Goal: Task Accomplishment & Management: Use online tool/utility

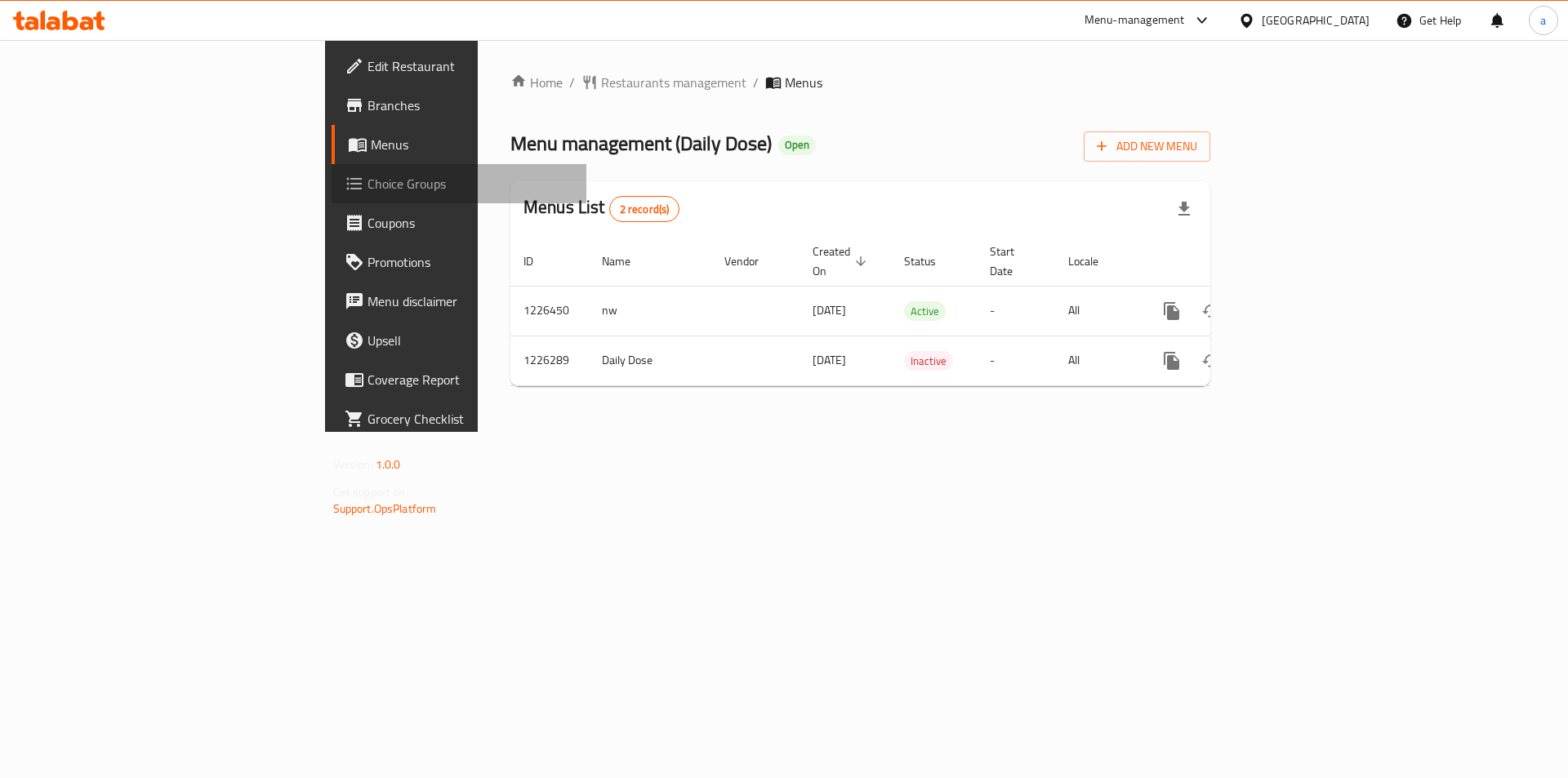
click at [367, 186] on span "Choice Groups" at bounding box center [471, 184] width 207 height 20
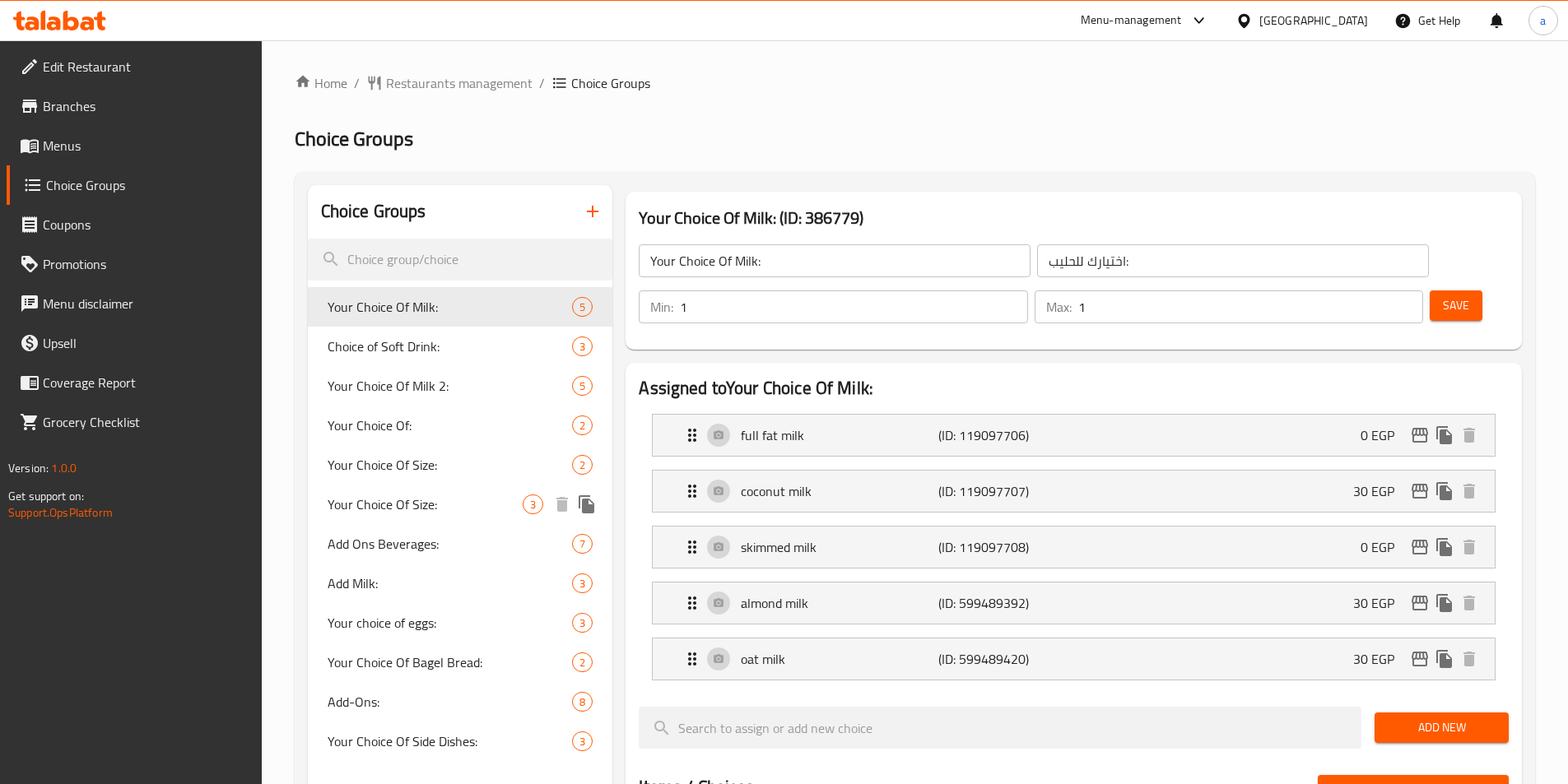
click at [414, 501] on span "Your Choice Of Size:" at bounding box center [426, 505] width 196 height 20
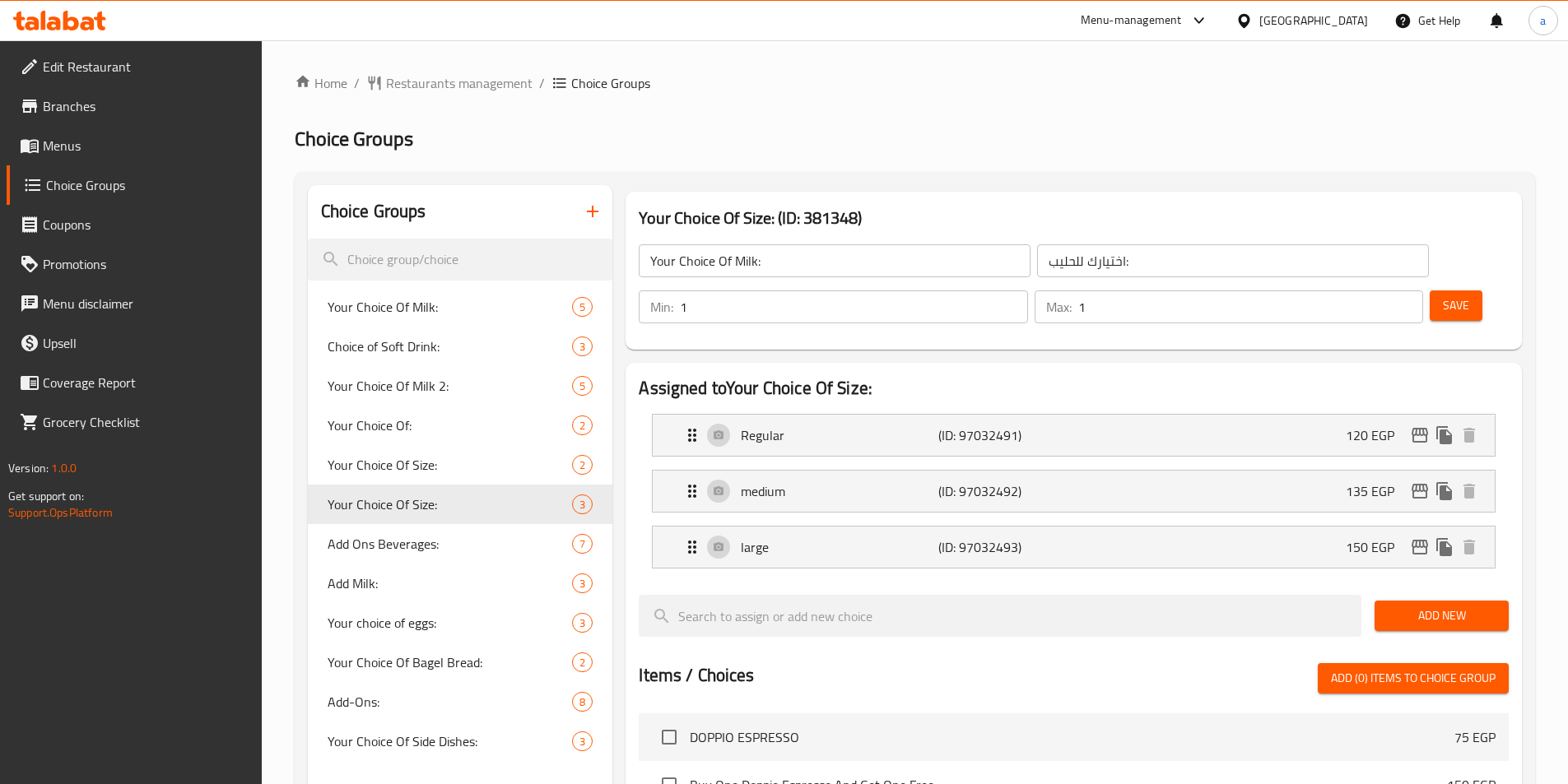
type input "Your Choice Of Size:"
type input "اختيارك للحجم:"
click at [929, 97] on div "Home / Restaurants management / Choice Groups Choice Groups Choice Groups Your …" at bounding box center [915, 699] width 1240 height 1252
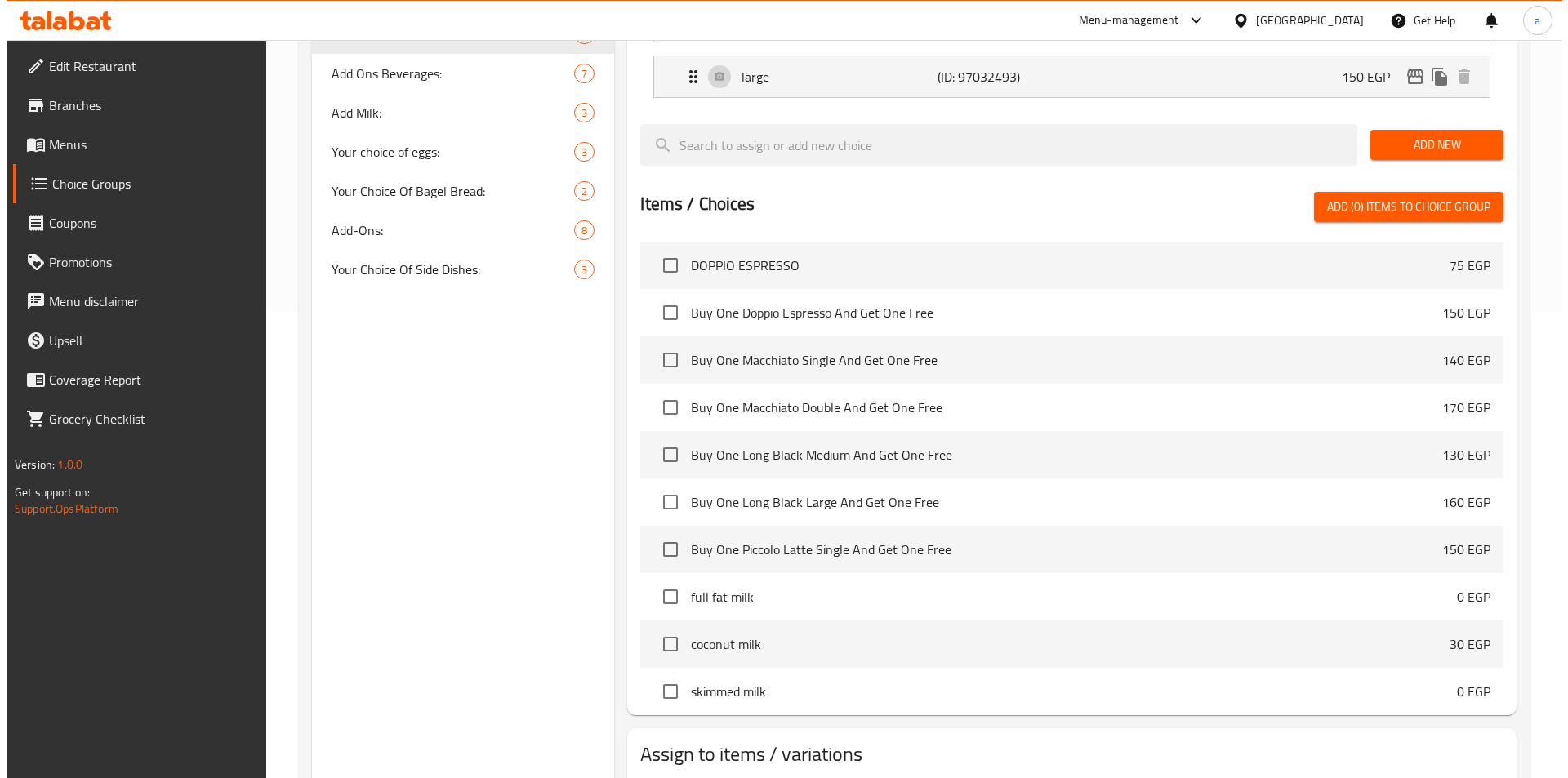
scroll to position [524, 0]
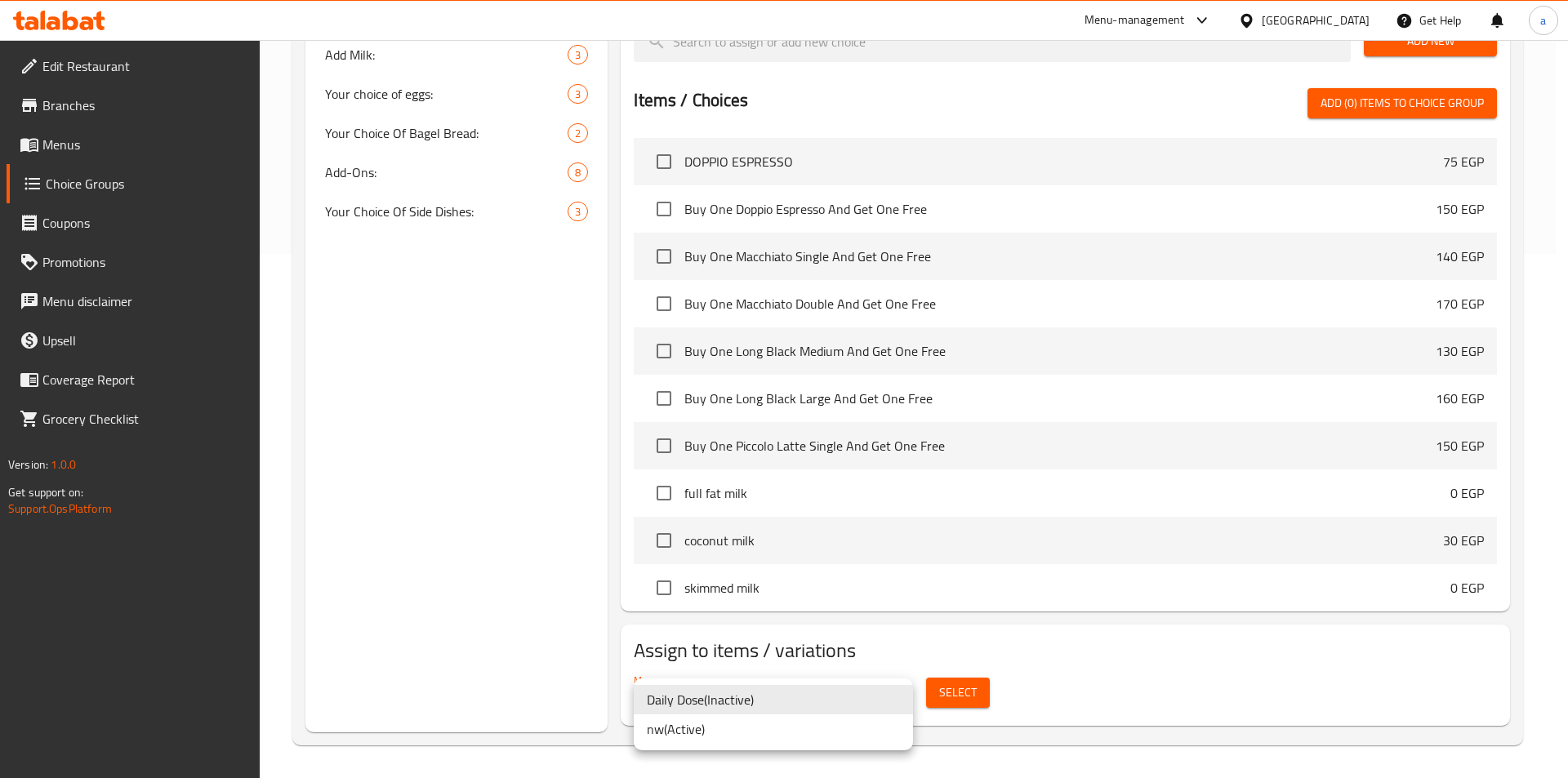
click at [695, 728] on li "nw ( Active )" at bounding box center [773, 729] width 279 height 29
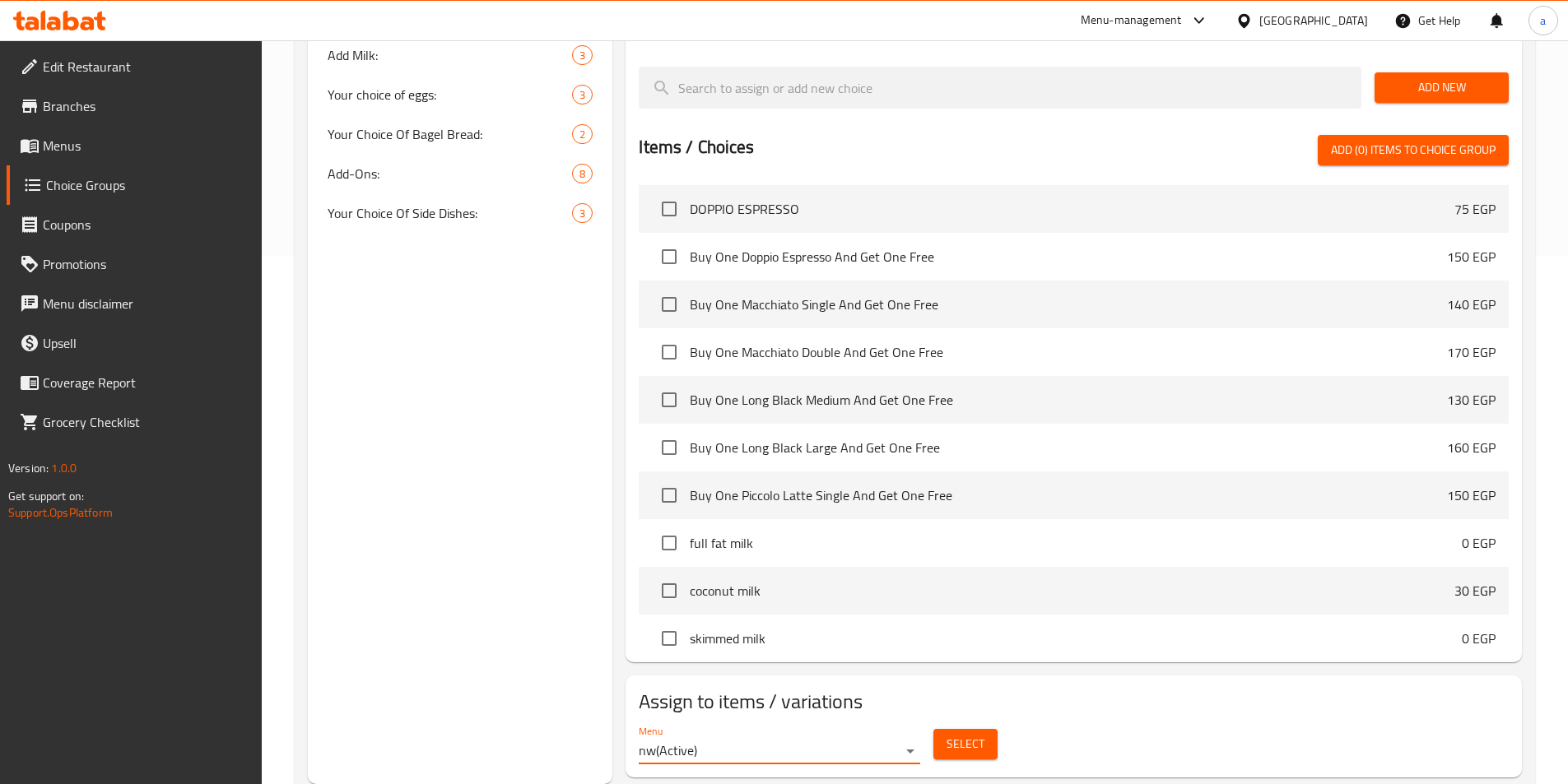
click at [960, 734] on span "Select" at bounding box center [965, 744] width 38 height 21
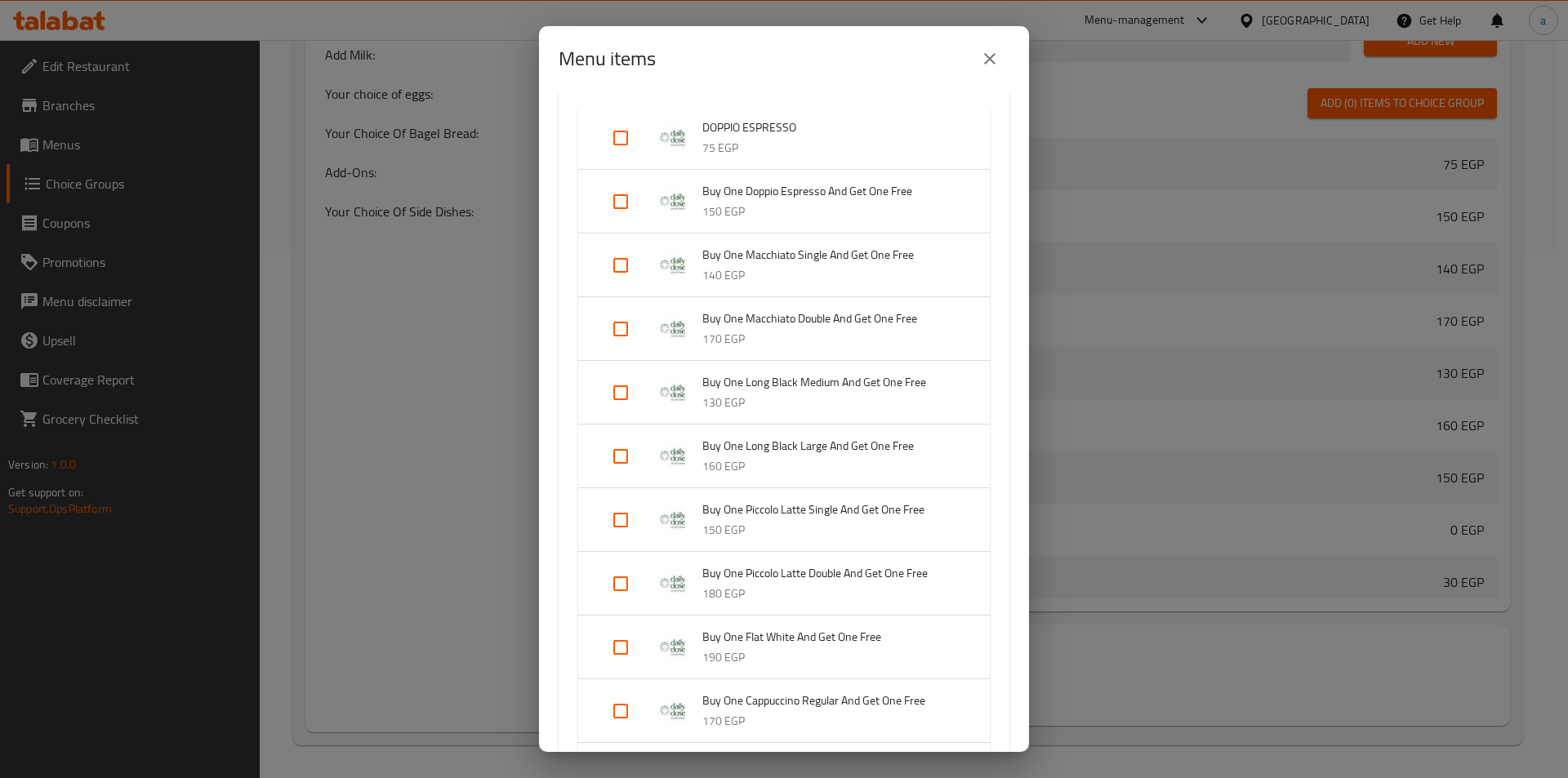
scroll to position [0, 0]
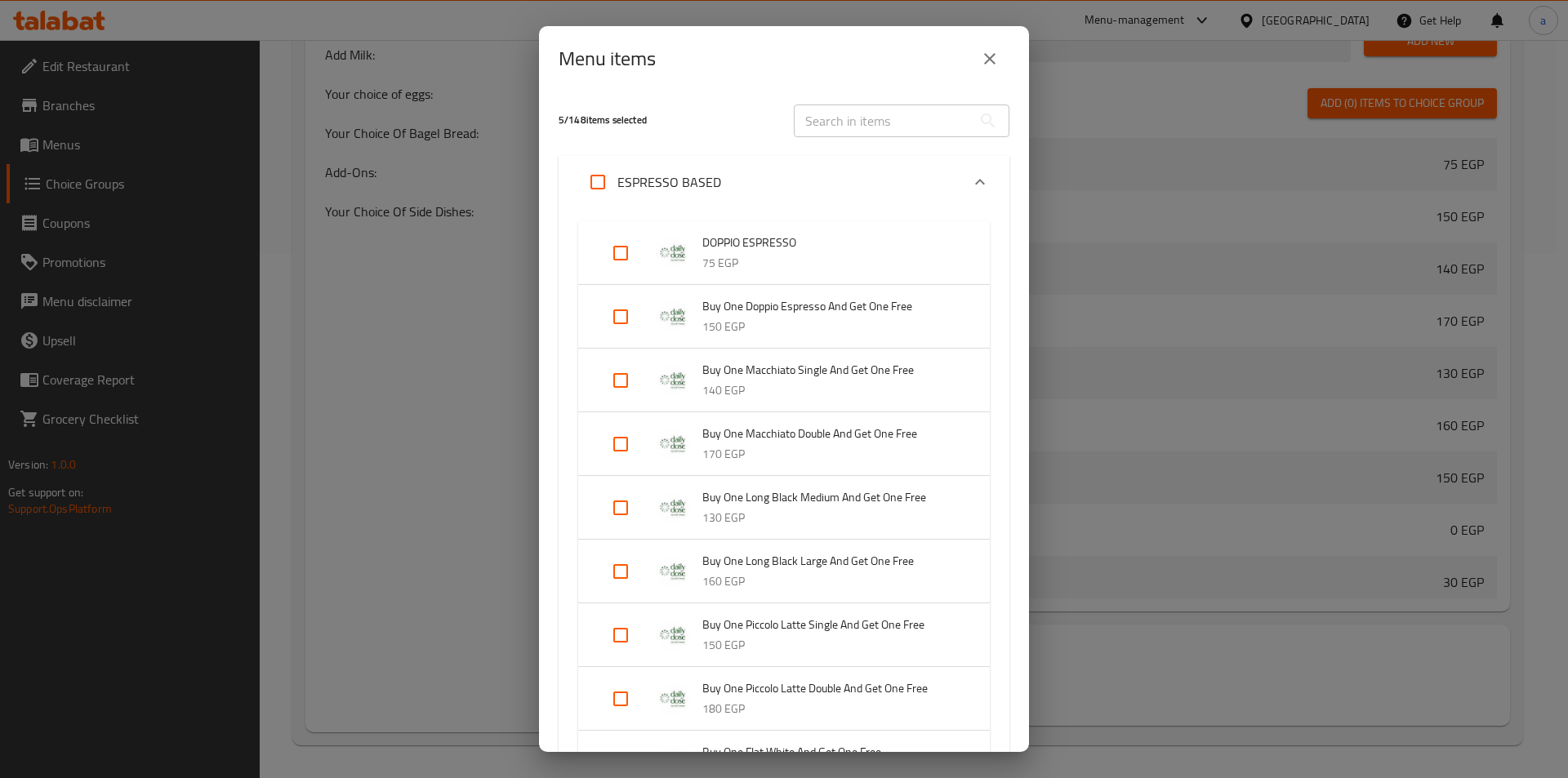
click at [620, 118] on h5 "5 / 148 items selected" at bounding box center [666, 121] width 215 height 14
click at [566, 124] on h5 "5 / 148 items selected" at bounding box center [666, 121] width 215 height 14
click at [538, 116] on div "Menu items 5 / 148 items selected ​ ESPRESSO BASED DOPPIO ESPRESSO 75 EGP Buy O…" at bounding box center [784, 389] width 1568 height 778
click at [624, 175] on p "ESPRESSO BASED" at bounding box center [669, 182] width 104 height 20
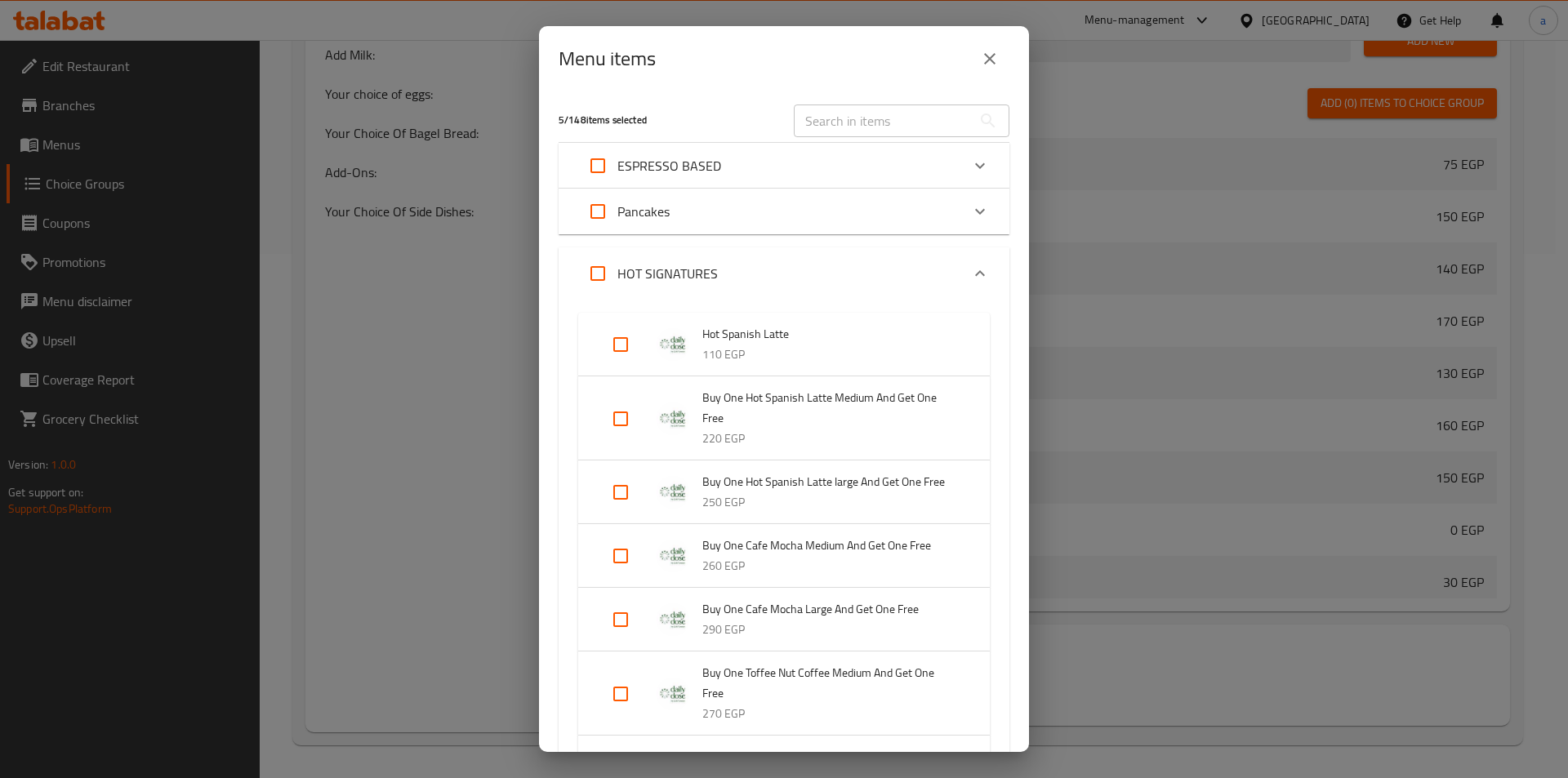
click at [660, 164] on p "ESPRESSO BASED" at bounding box center [669, 166] width 104 height 20
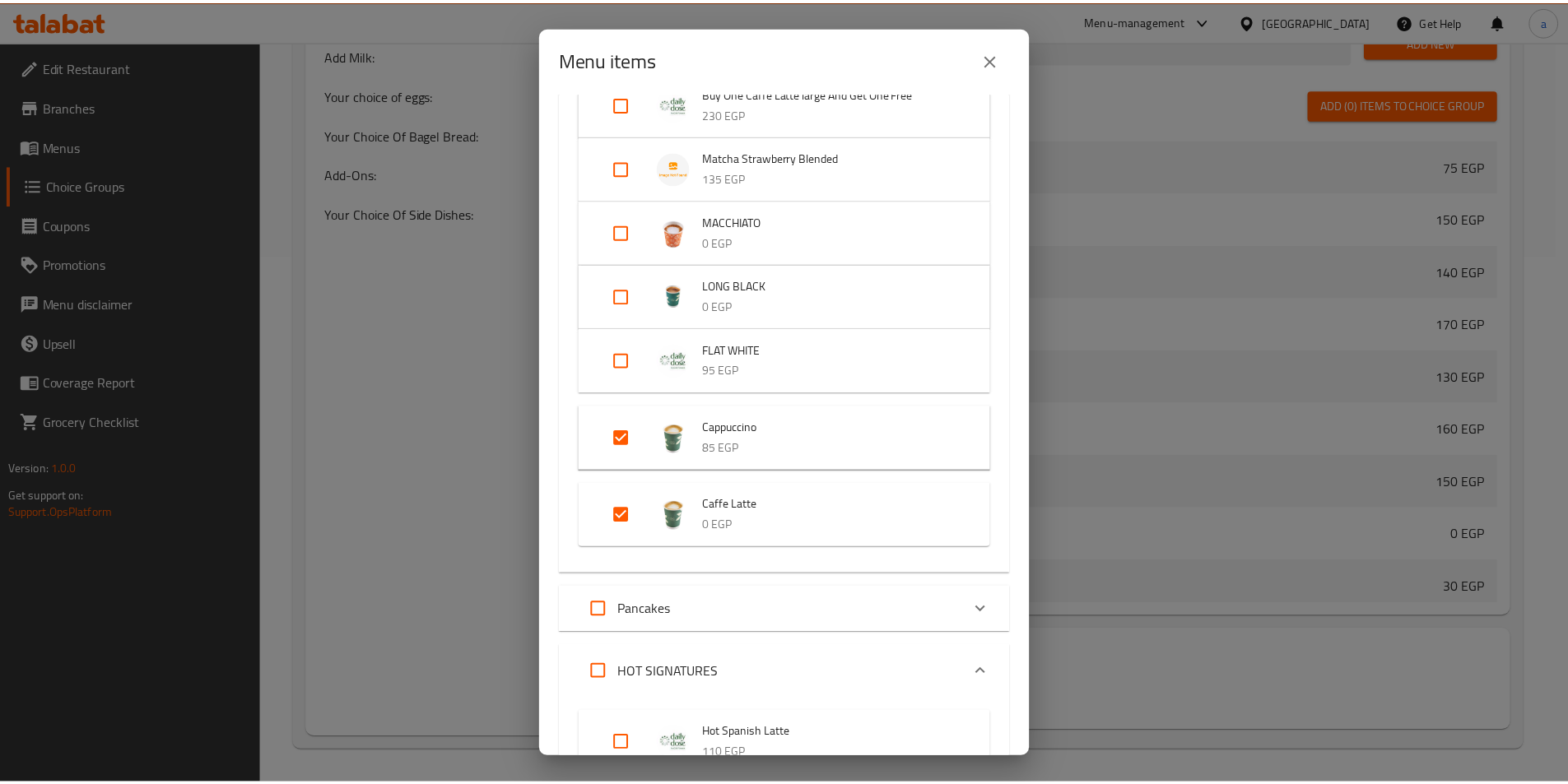
scroll to position [1235, 0]
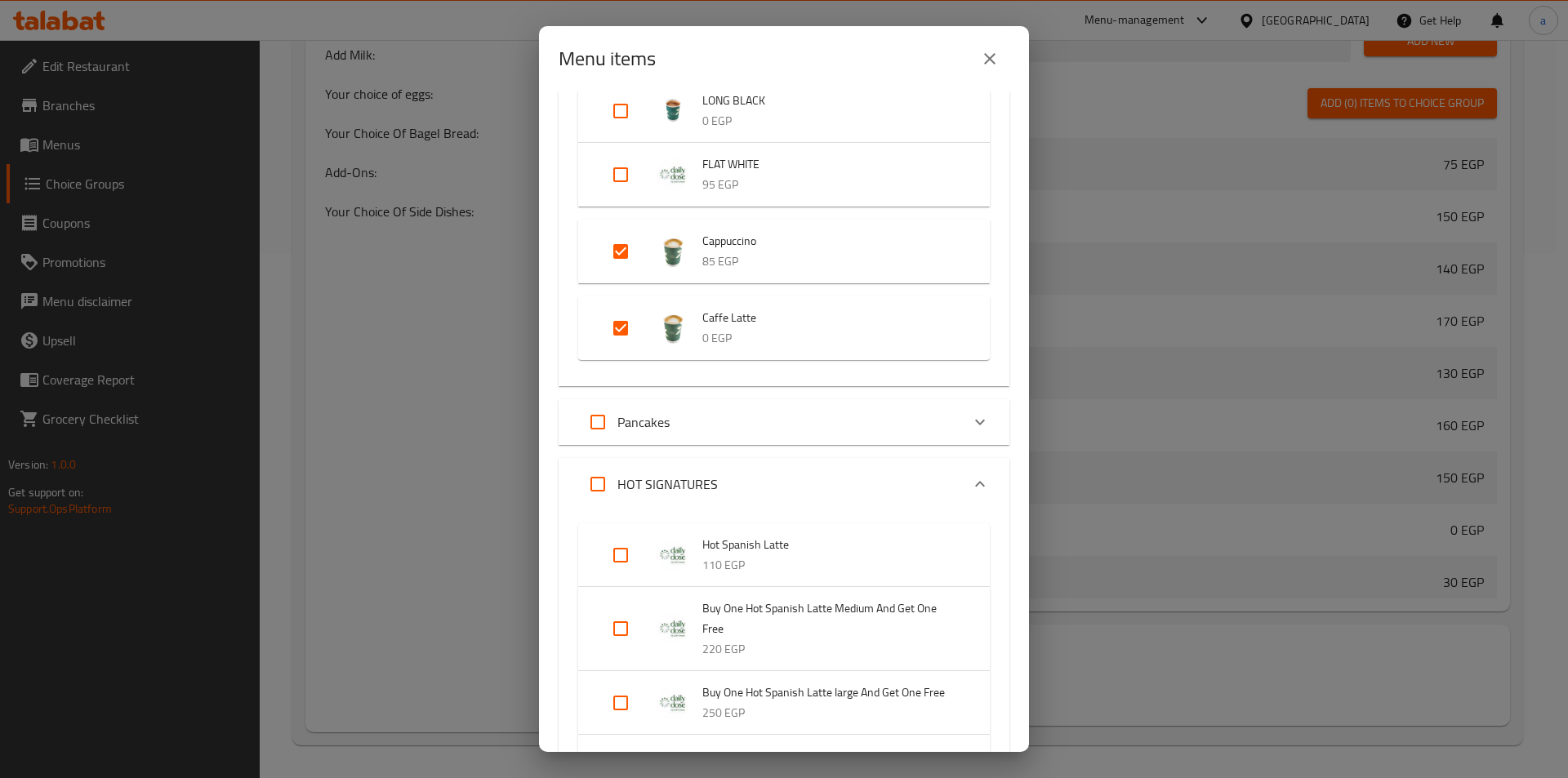
click at [1196, 304] on div "Menu items 5 / 148 items selected ​ ESPRESSO BASED DOPPIO ESPRESSO 75 EGP Buy O…" at bounding box center [784, 389] width 1568 height 778
click at [994, 59] on icon "close" at bounding box center [990, 59] width 20 height 20
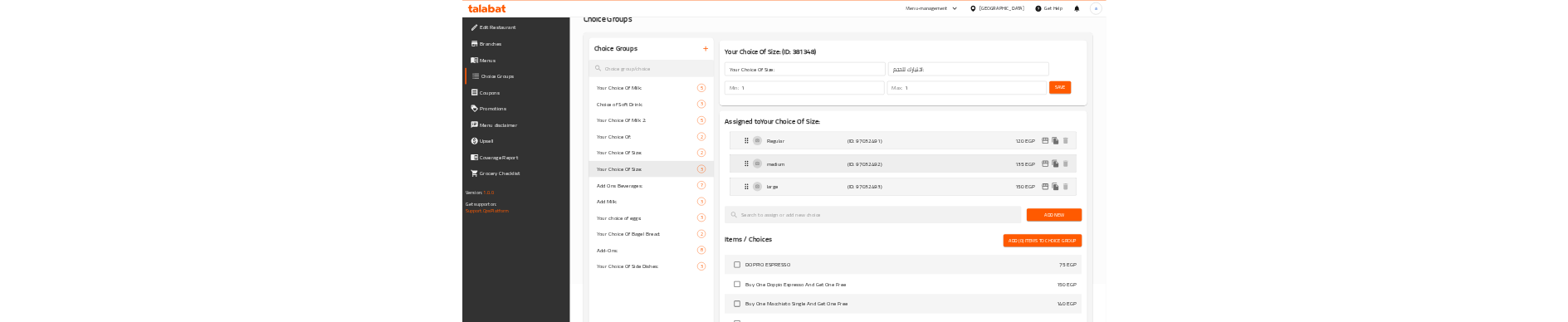
scroll to position [0, 0]
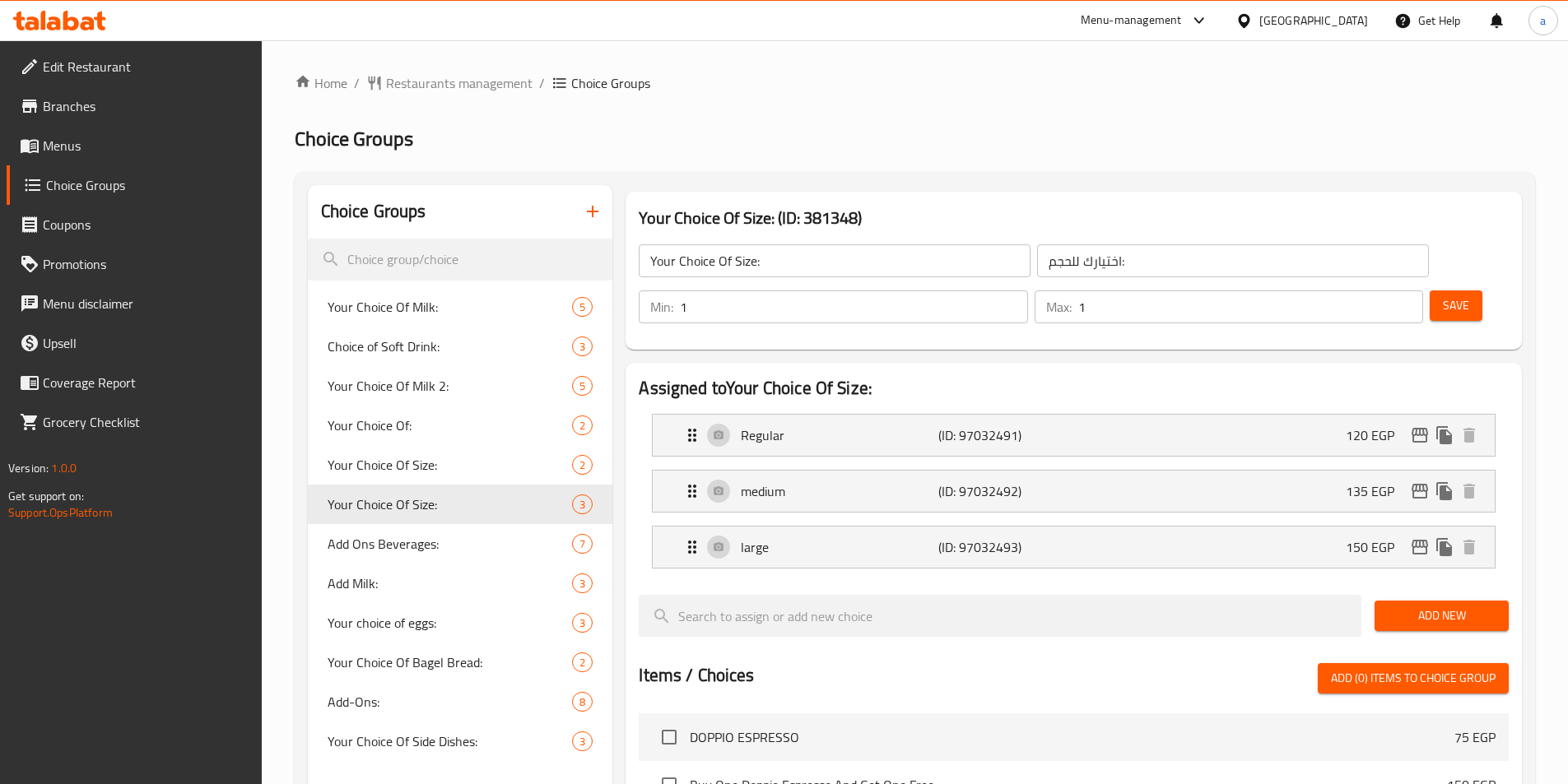
click at [1032, 356] on div "Assigned to Your Choice Of Size: Regular (ID: 97032491) 120 EGP Name (En) Regul…" at bounding box center [1074, 776] width 910 height 841
